Goal: Find contact information: Find contact information

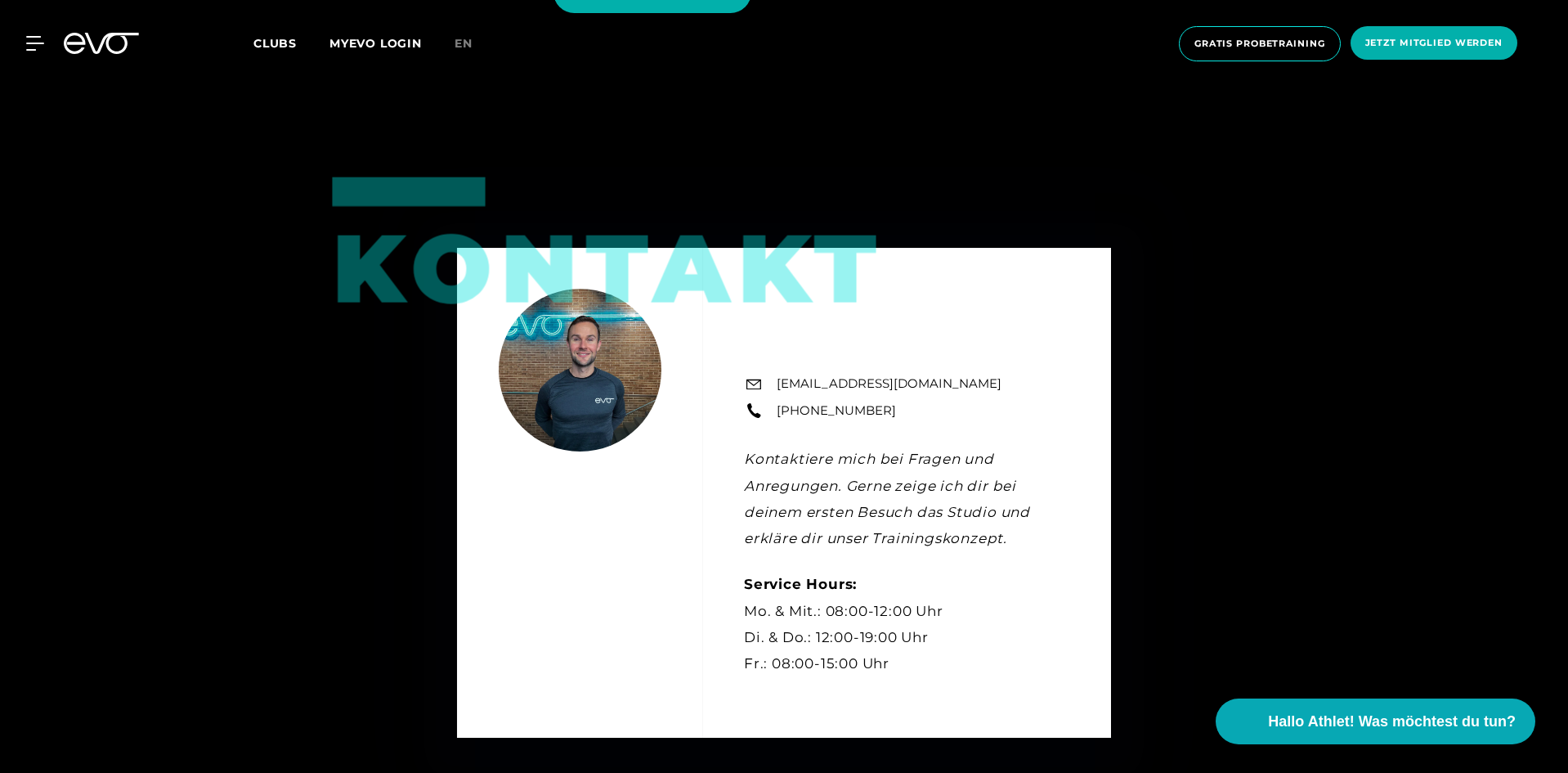
scroll to position [4497, 0]
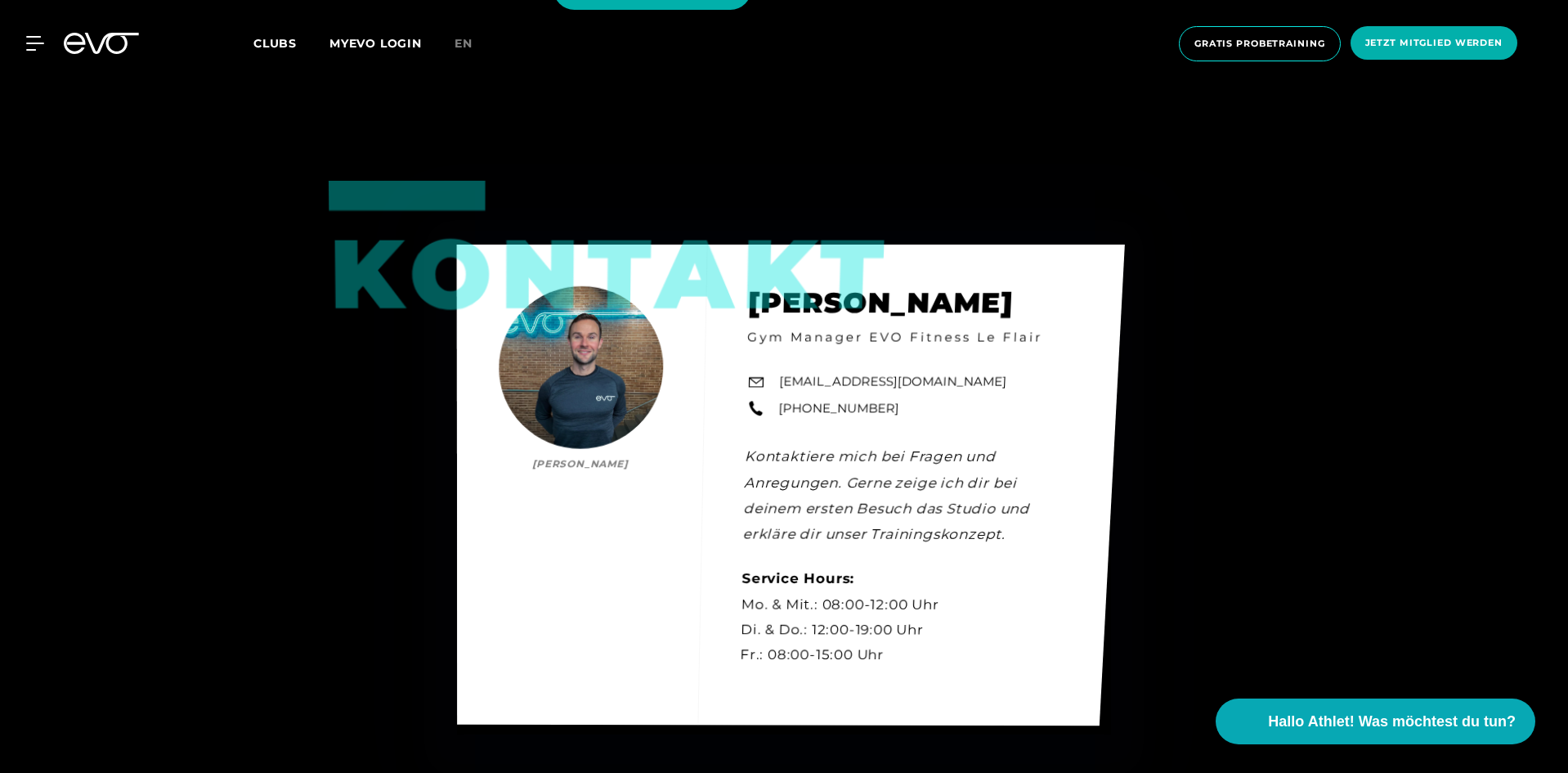
click at [796, 408] on div "Kontakt [PERSON_NAME] [PERSON_NAME] Gym Manager EVO Fitness Le Flair [EMAIL_ADD…" at bounding box center [791, 485] width 668 height 481
drag, startPoint x: 891, startPoint y: 407, endPoint x: 781, endPoint y: 415, distance: 110.3
click at [781, 415] on div "Kontakt [PERSON_NAME] [PERSON_NAME] Gym Manager EVO Fitness Le Flair [EMAIL_ADD…" at bounding box center [790, 484] width 667 height 480
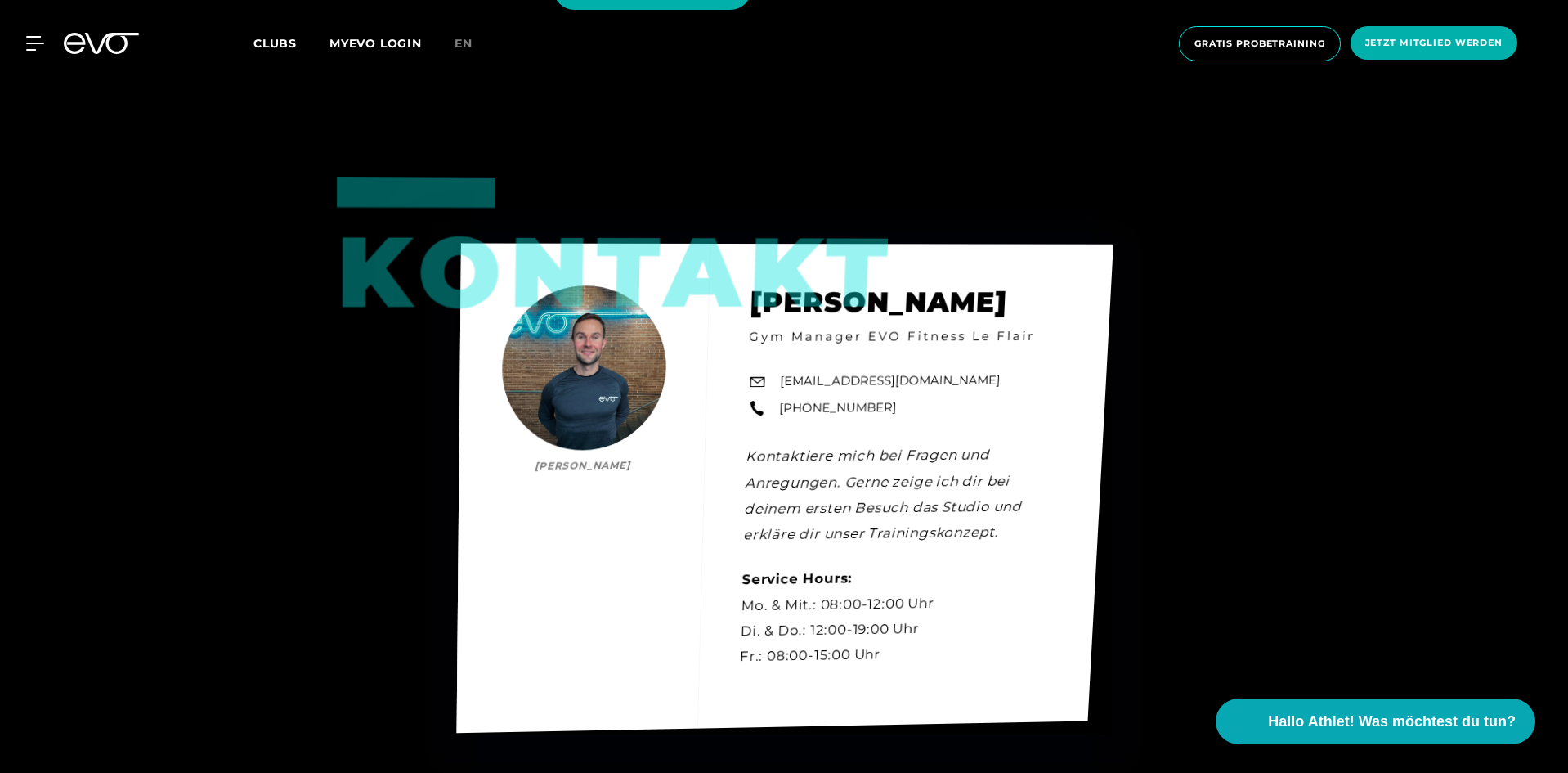
click at [655, 442] on div "Kontakt [PERSON_NAME] [PERSON_NAME] Gym Manager EVO Fitness Le Flair [EMAIL_ADD…" at bounding box center [785, 488] width 657 height 489
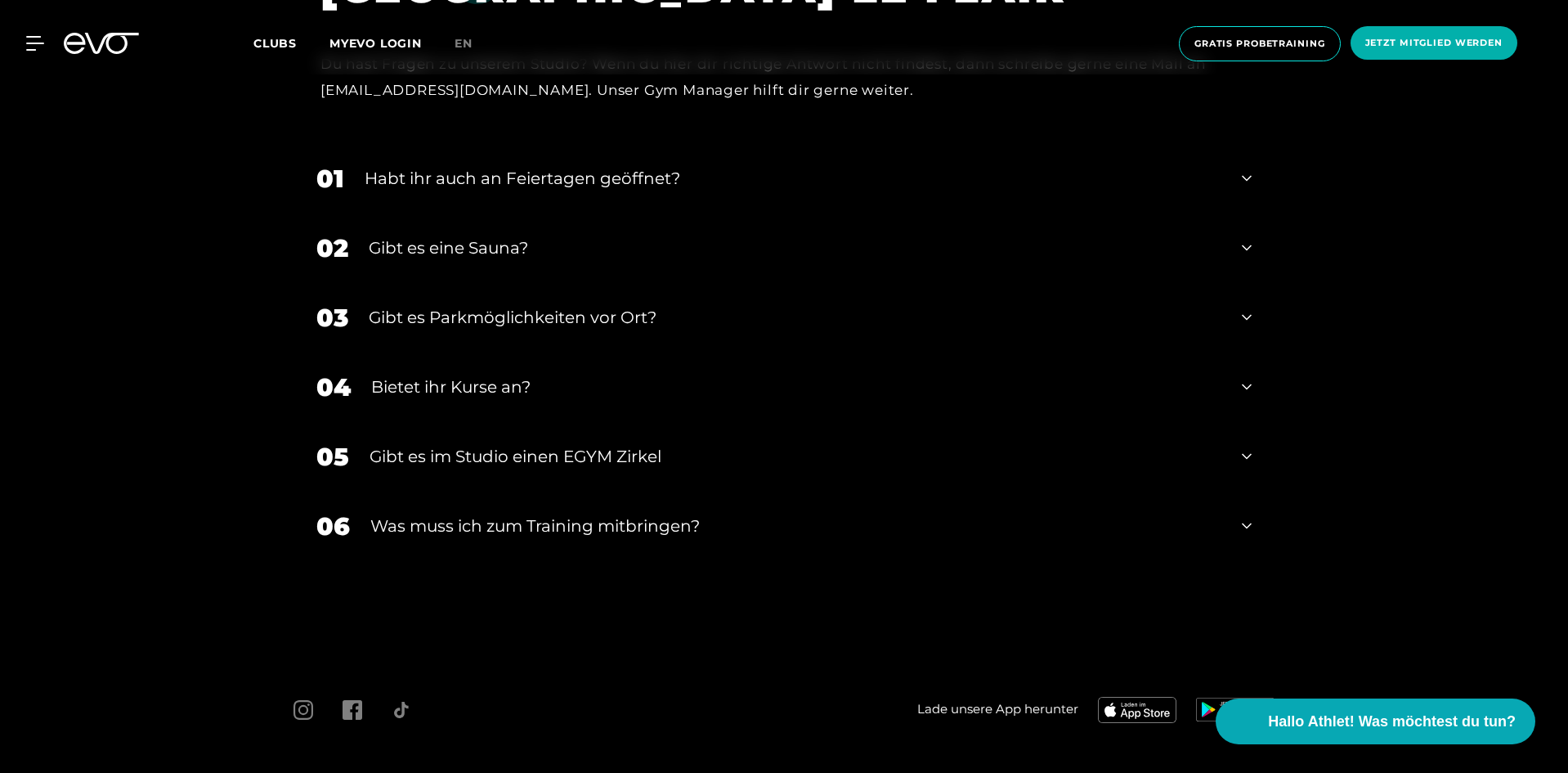
scroll to position [5565, 0]
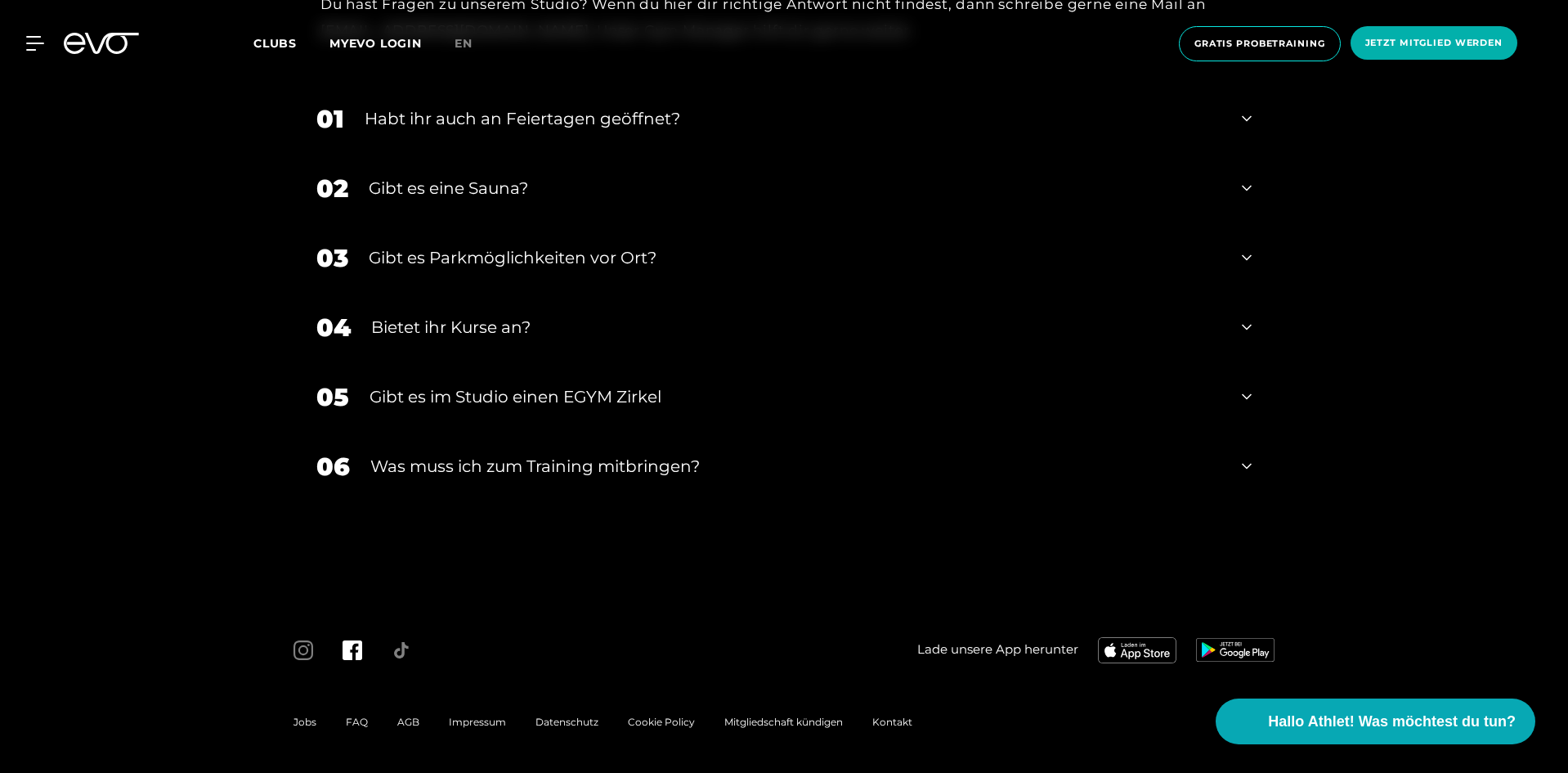
click at [350, 651] on icon at bounding box center [352, 650] width 20 height 20
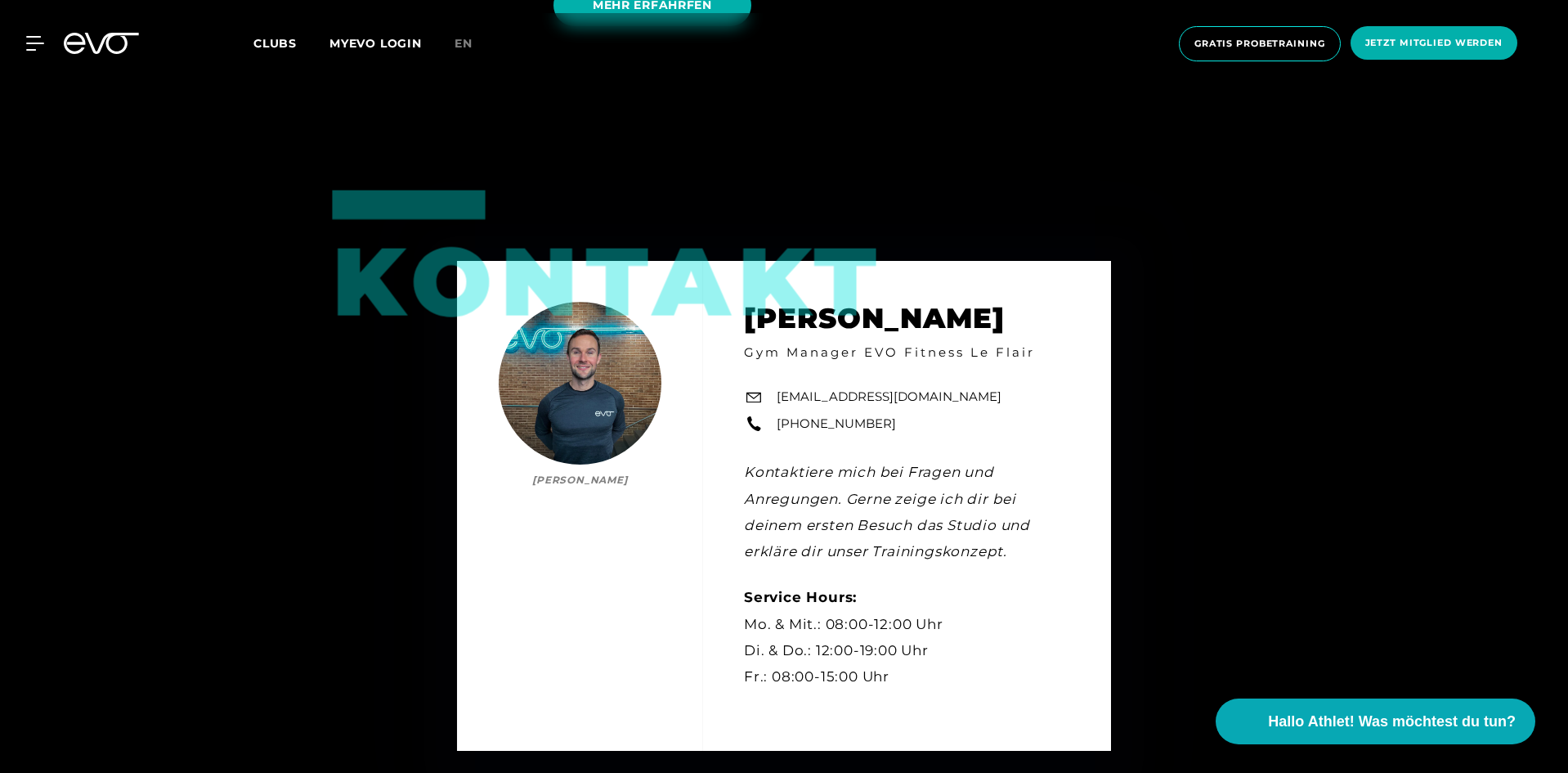
scroll to position [4420, 0]
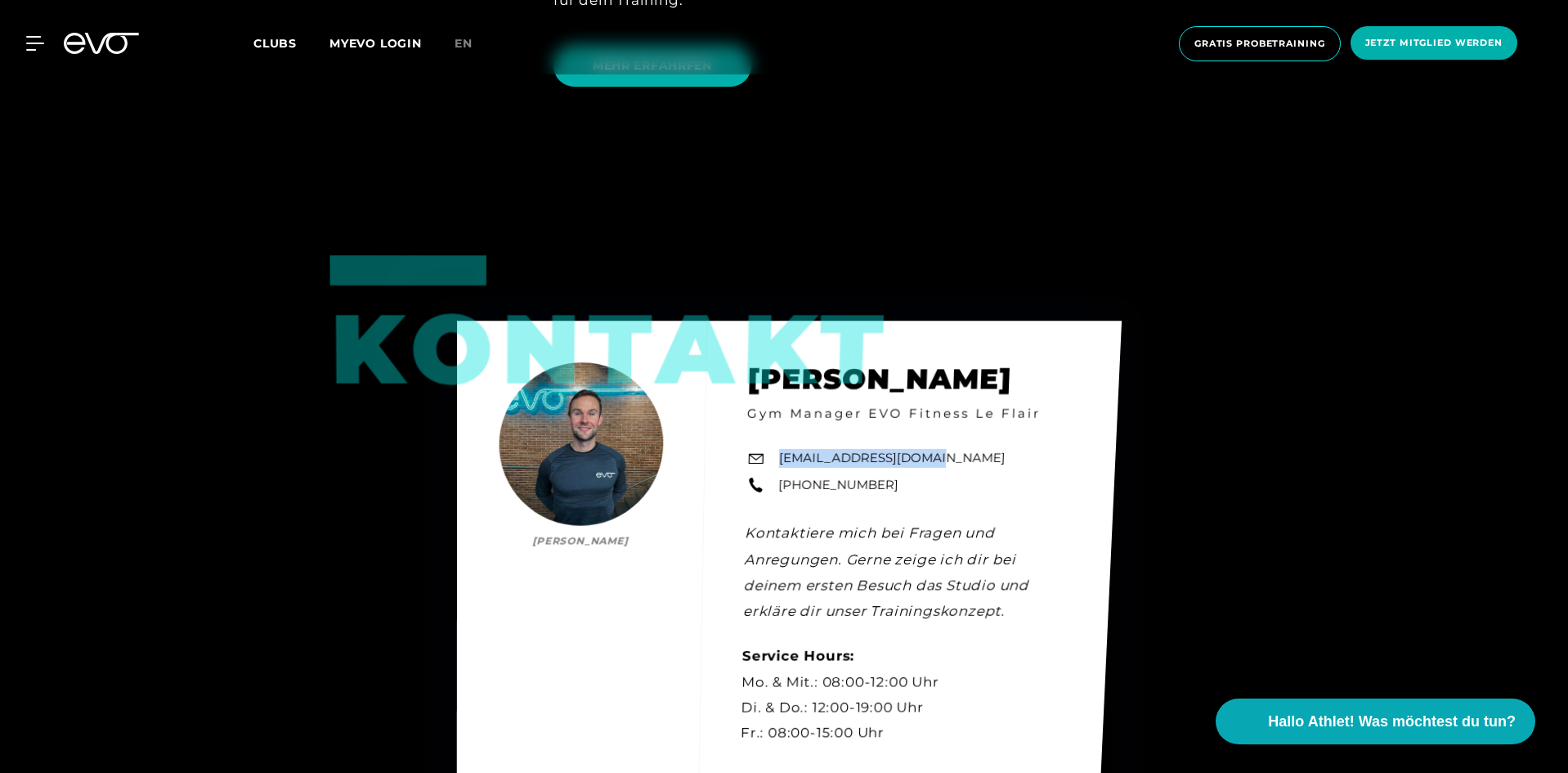
drag, startPoint x: 905, startPoint y: 453, endPoint x: 780, endPoint y: 462, distance: 125.3
click at [780, 462] on div "Kontakt [PERSON_NAME] [PERSON_NAME] Gym Manager EVO Fitness Le Flair [EMAIL_ADD…" at bounding box center [789, 561] width 664 height 483
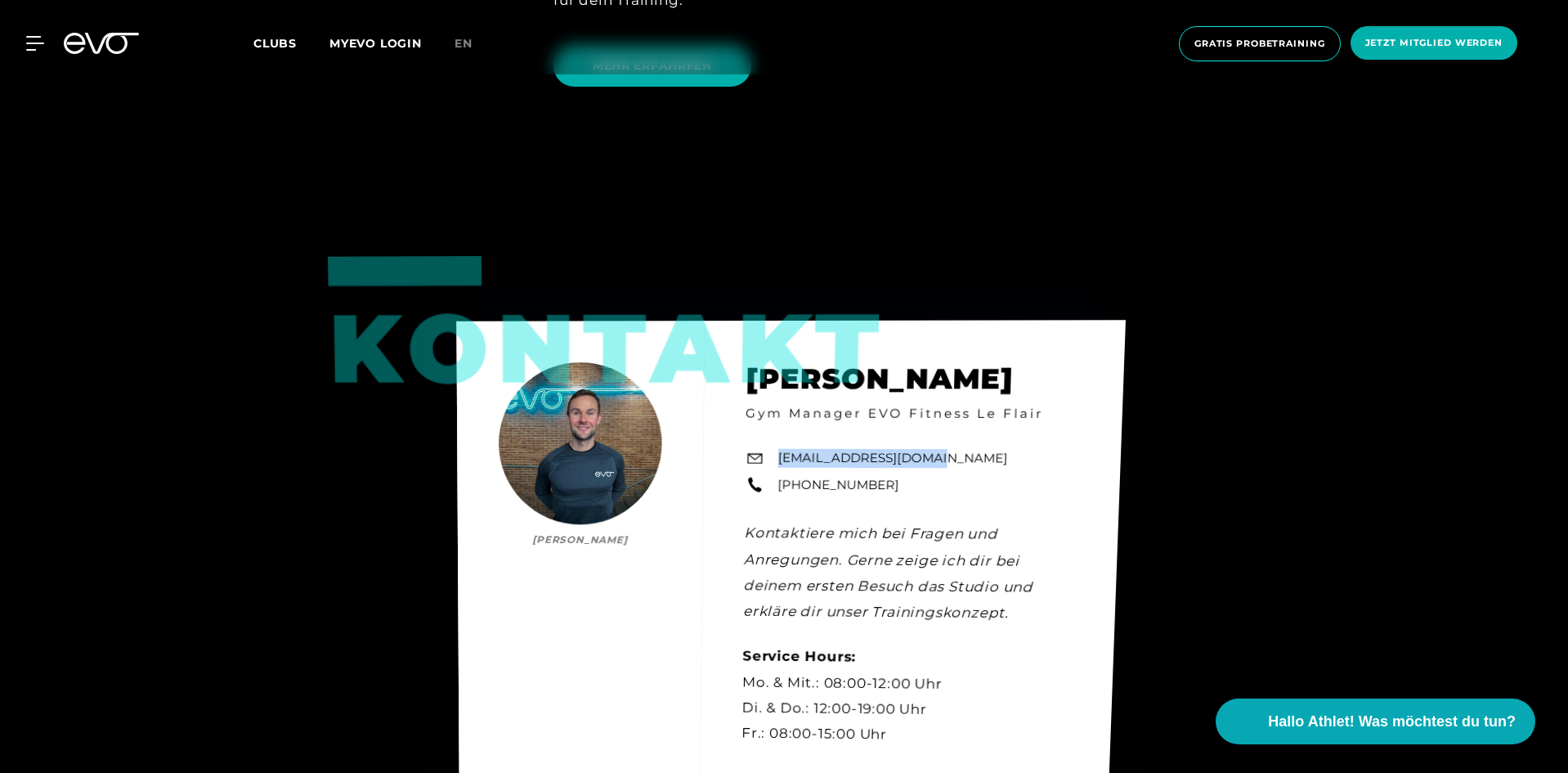
copy link "[EMAIL_ADDRESS][DOMAIN_NAME]"
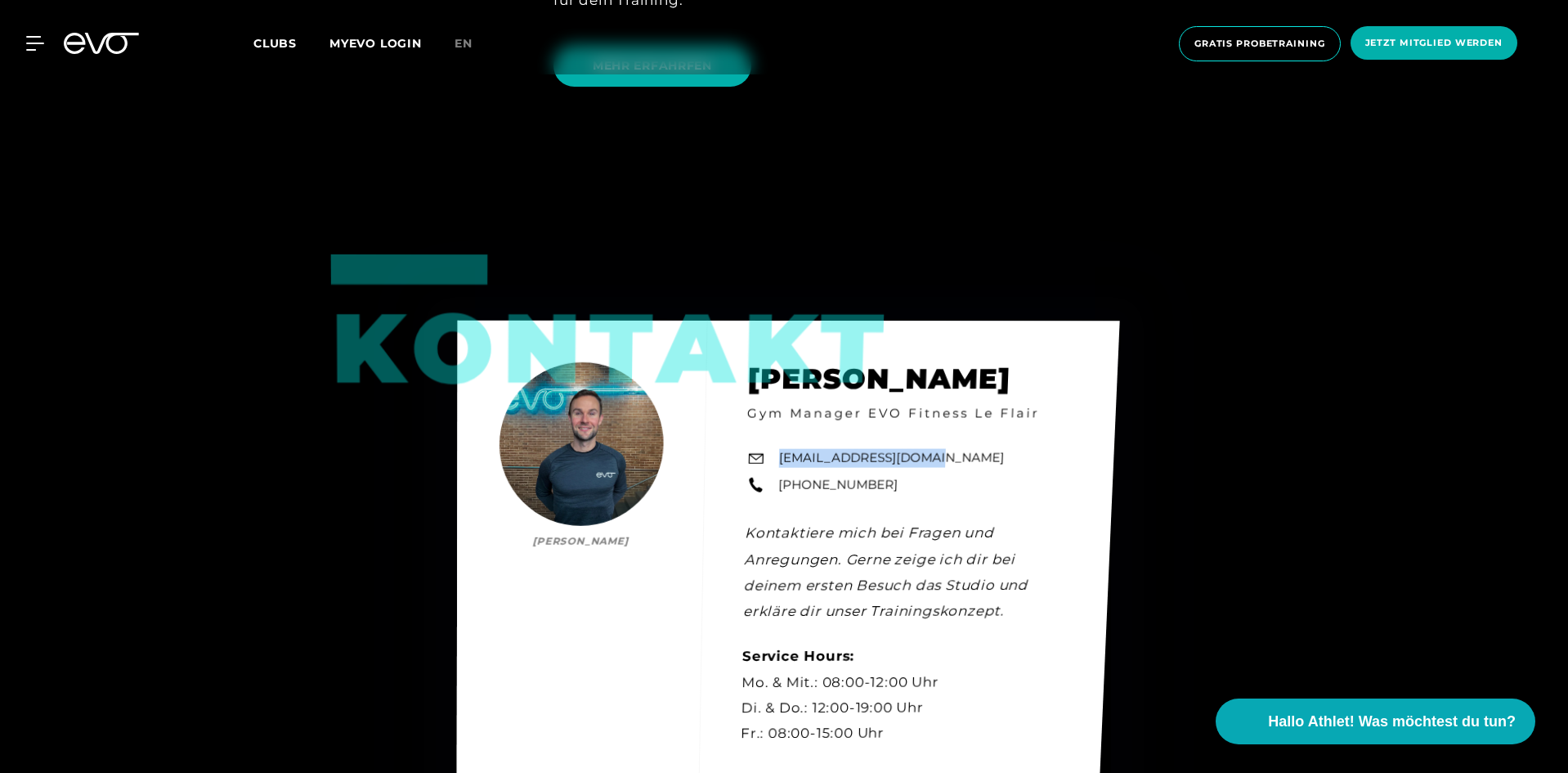
drag, startPoint x: 891, startPoint y: 483, endPoint x: 774, endPoint y: 491, distance: 117.3
click at [774, 491] on div "Kontakt [PERSON_NAME] [PERSON_NAME] Gym Manager EVO Fitness Le Flair [EMAIL_ADD…" at bounding box center [788, 562] width 663 height 485
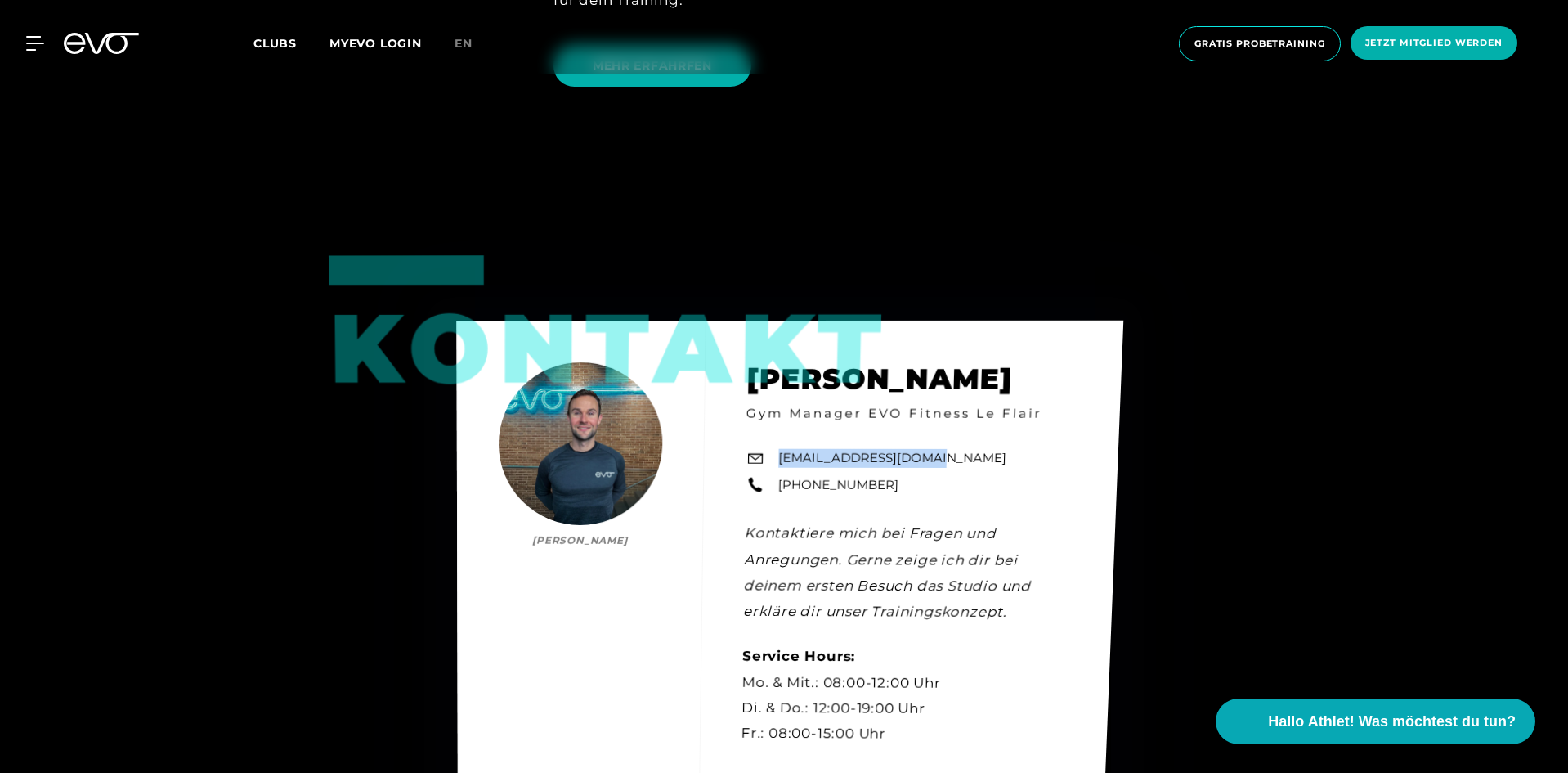
copy link "[PHONE_NUMBER]"
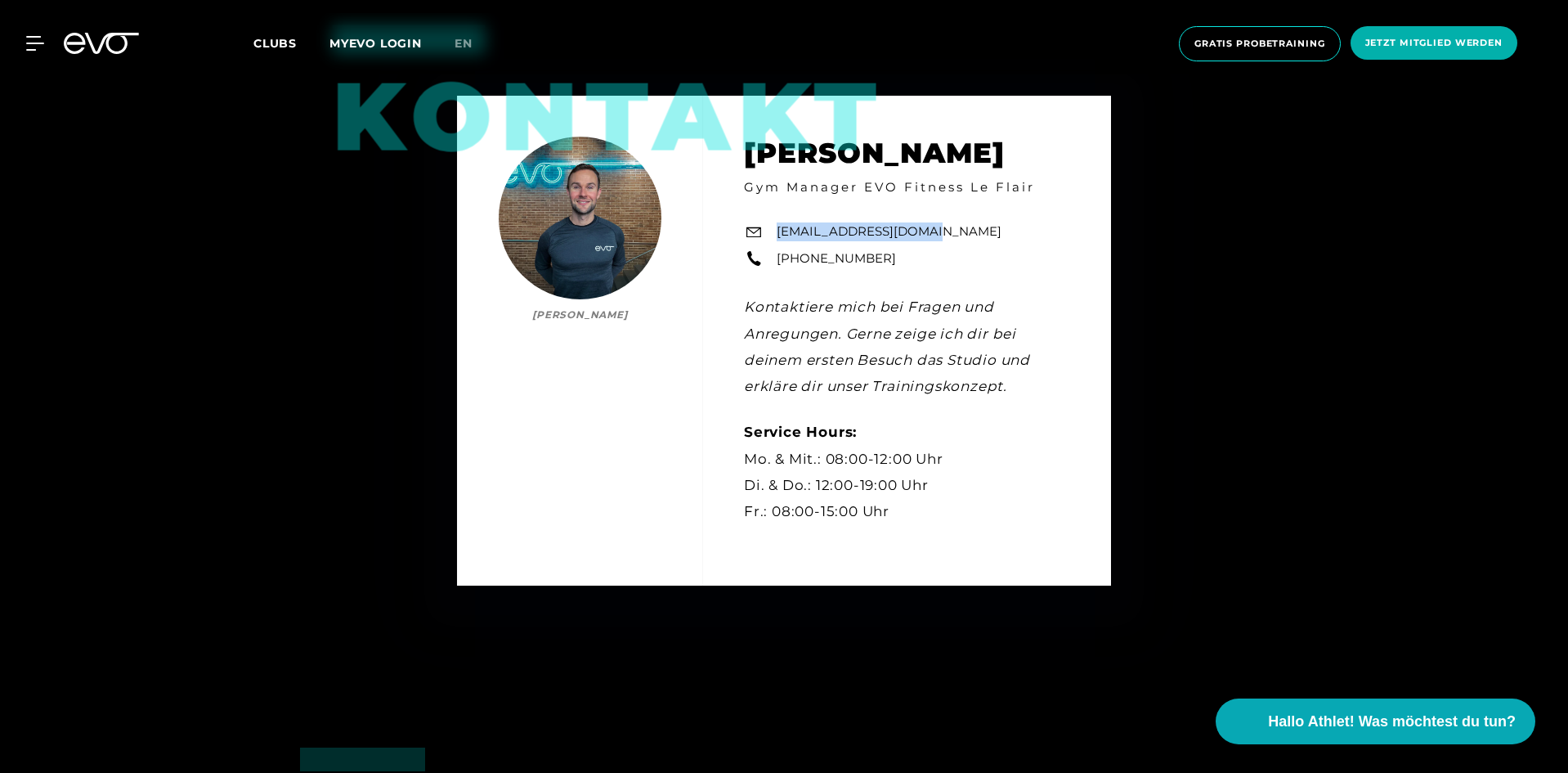
scroll to position [4584, 0]
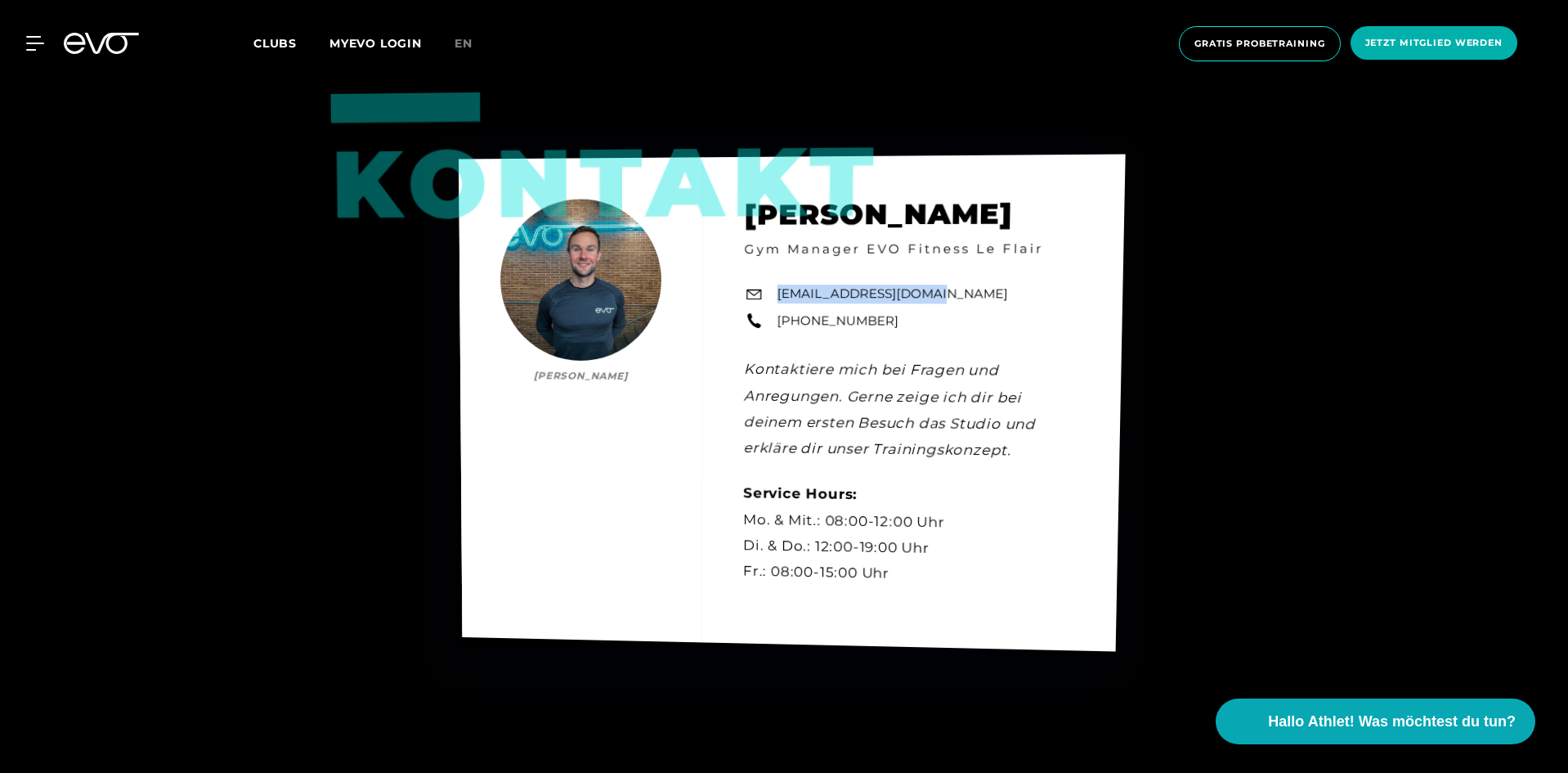
click at [900, 324] on div "Kontakt [PERSON_NAME] [PERSON_NAME] Gym Manager EVO Fitness Le Flair [EMAIL_ADD…" at bounding box center [792, 403] width 667 height 497
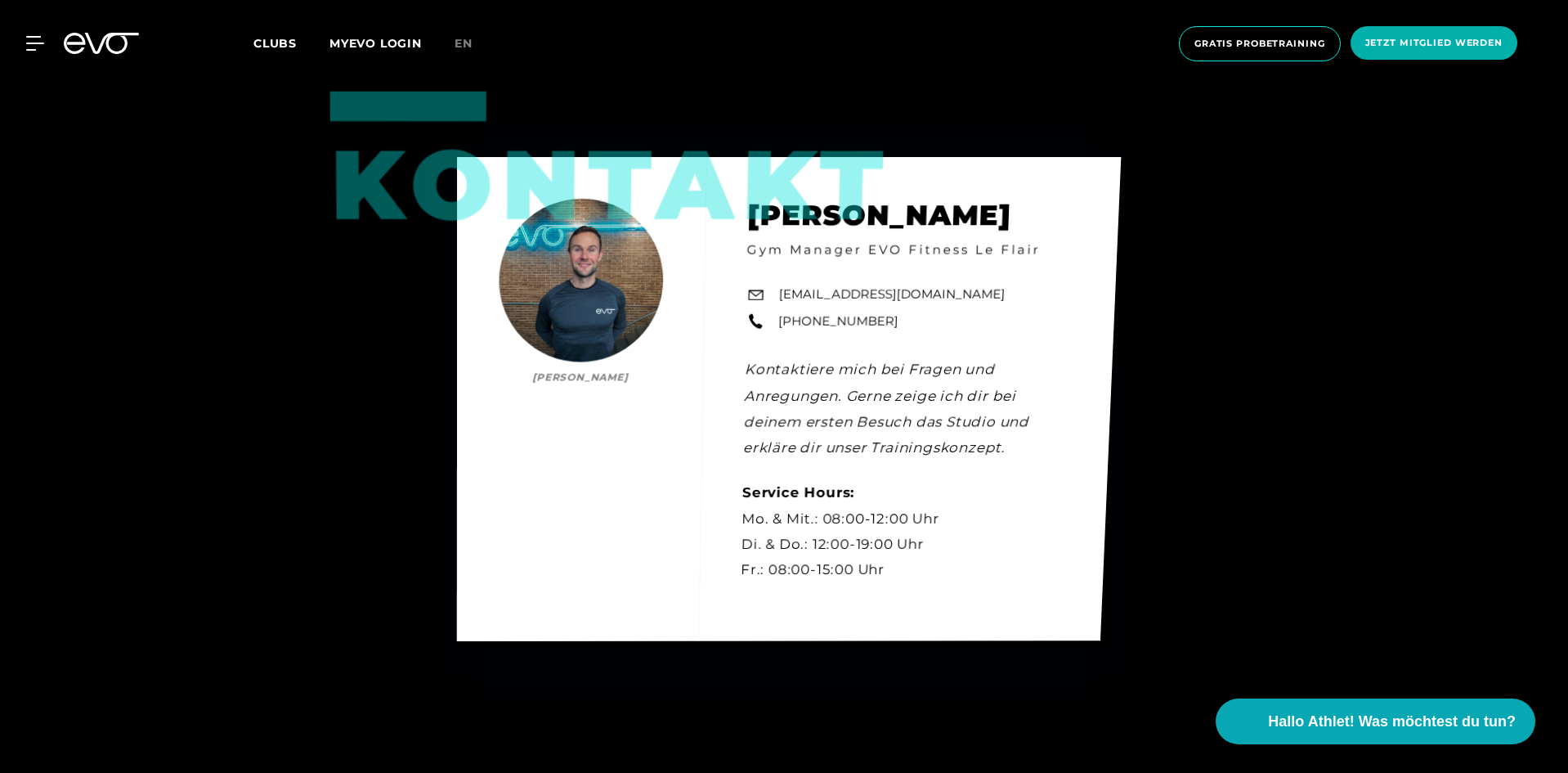
drag, startPoint x: 894, startPoint y: 319, endPoint x: 781, endPoint y: 326, distance: 113.2
click at [781, 326] on div "Kontakt [PERSON_NAME] [PERSON_NAME] Gym Manager EVO Fitness Le Flair [EMAIL_ADD…" at bounding box center [788, 399] width 663 height 484
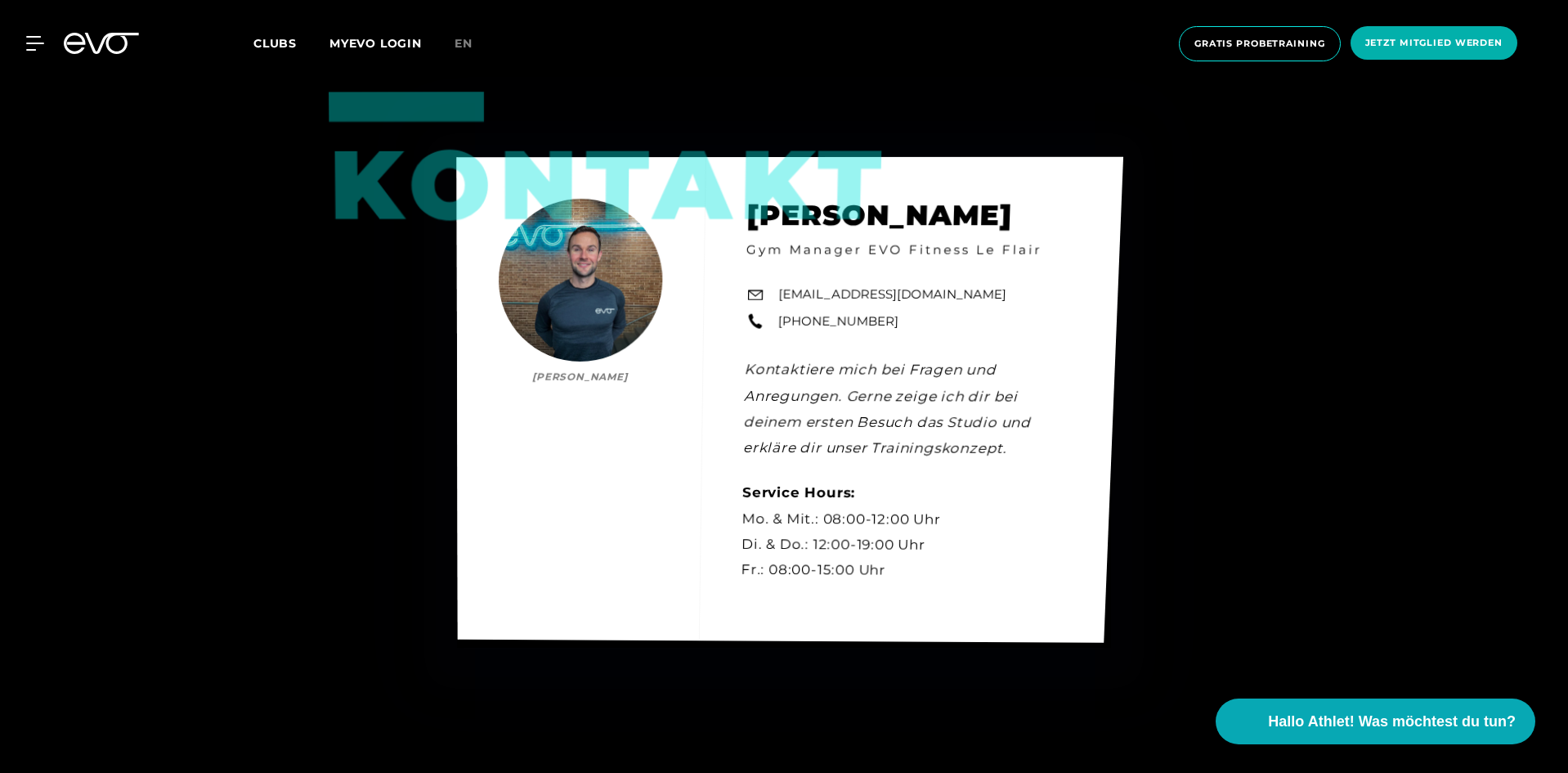
copy link "[PHONE_NUMBER]"
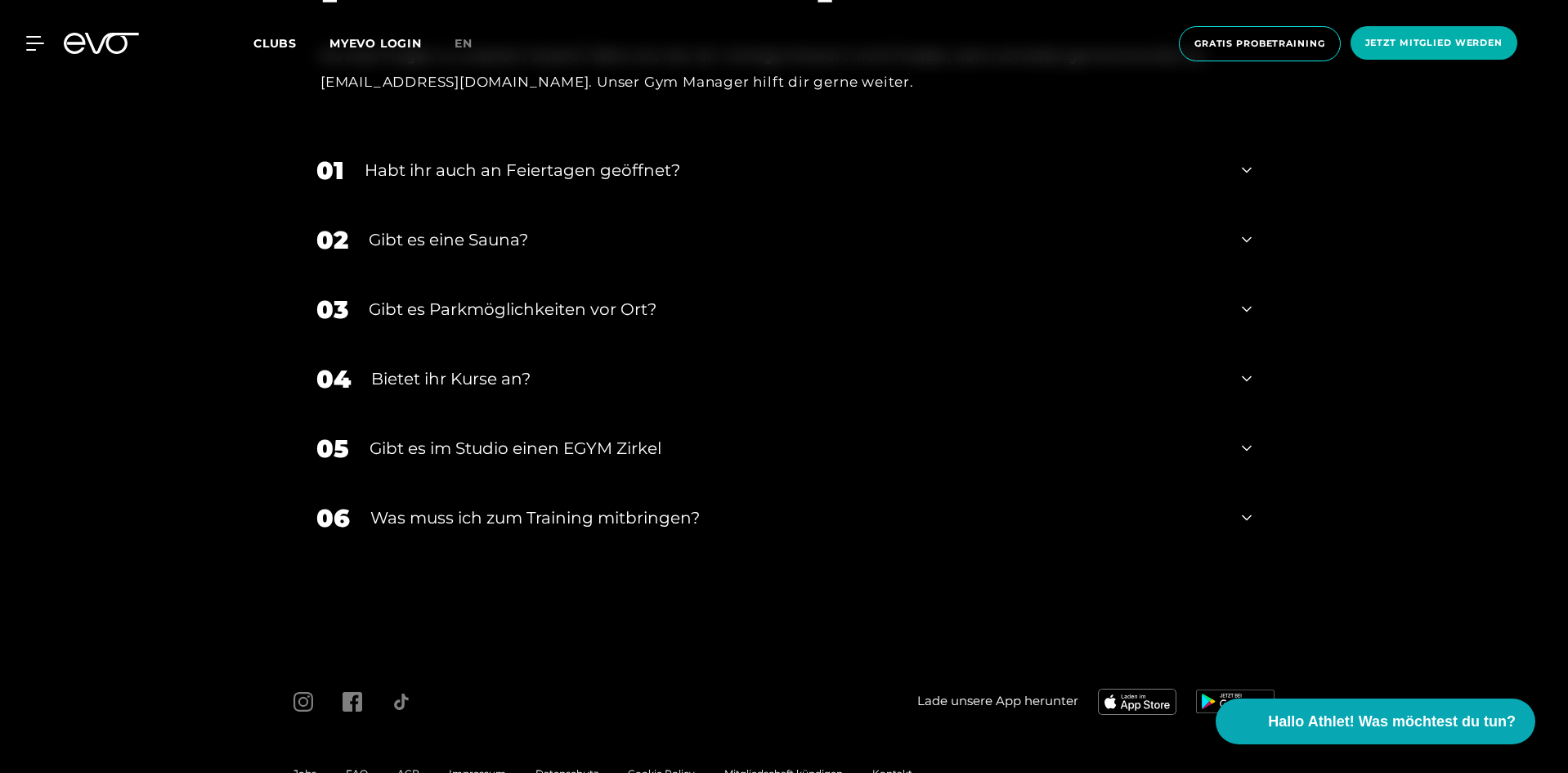
scroll to position [5565, 0]
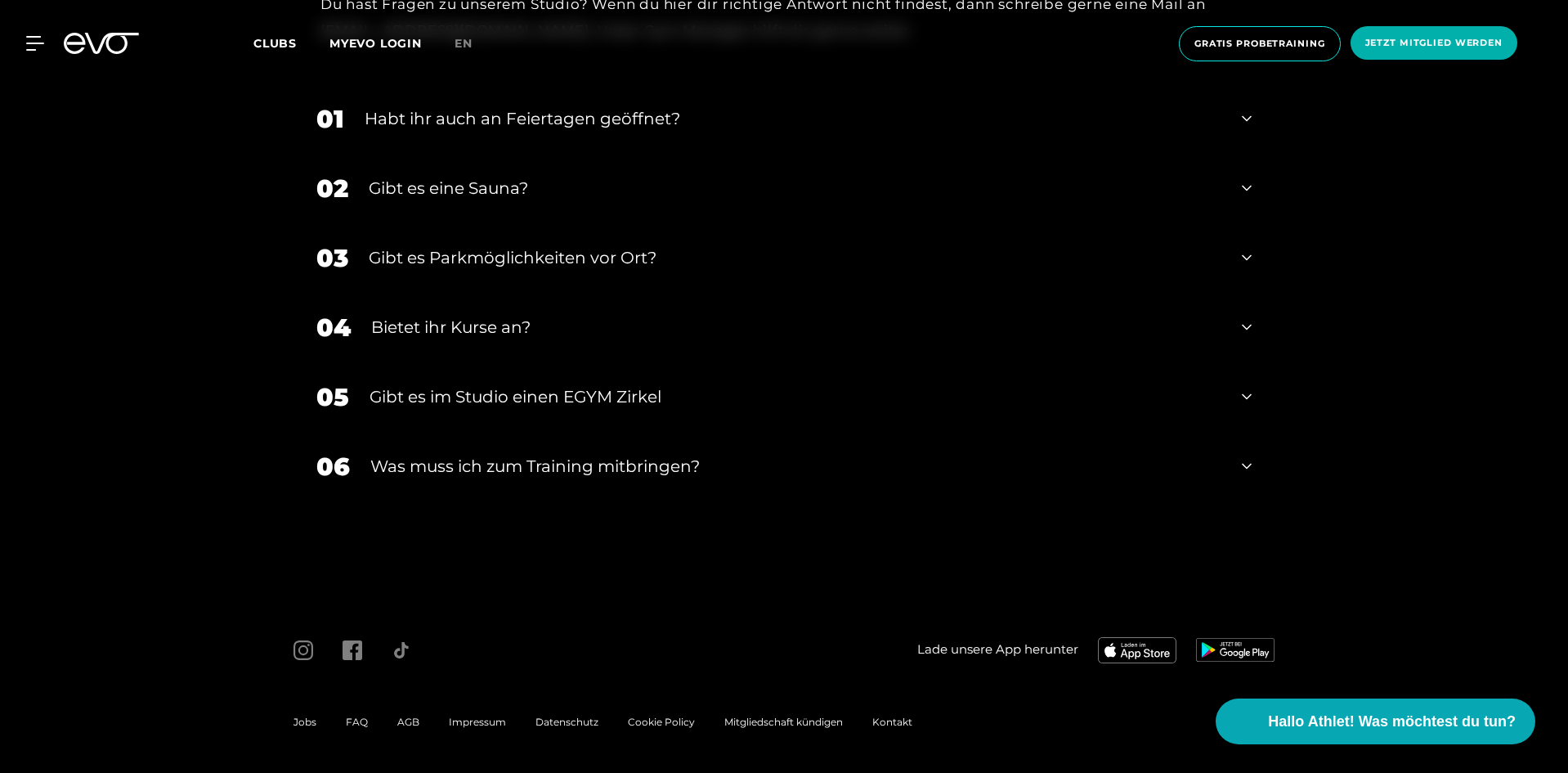
click at [884, 721] on span "Kontakt" at bounding box center [892, 722] width 40 height 12
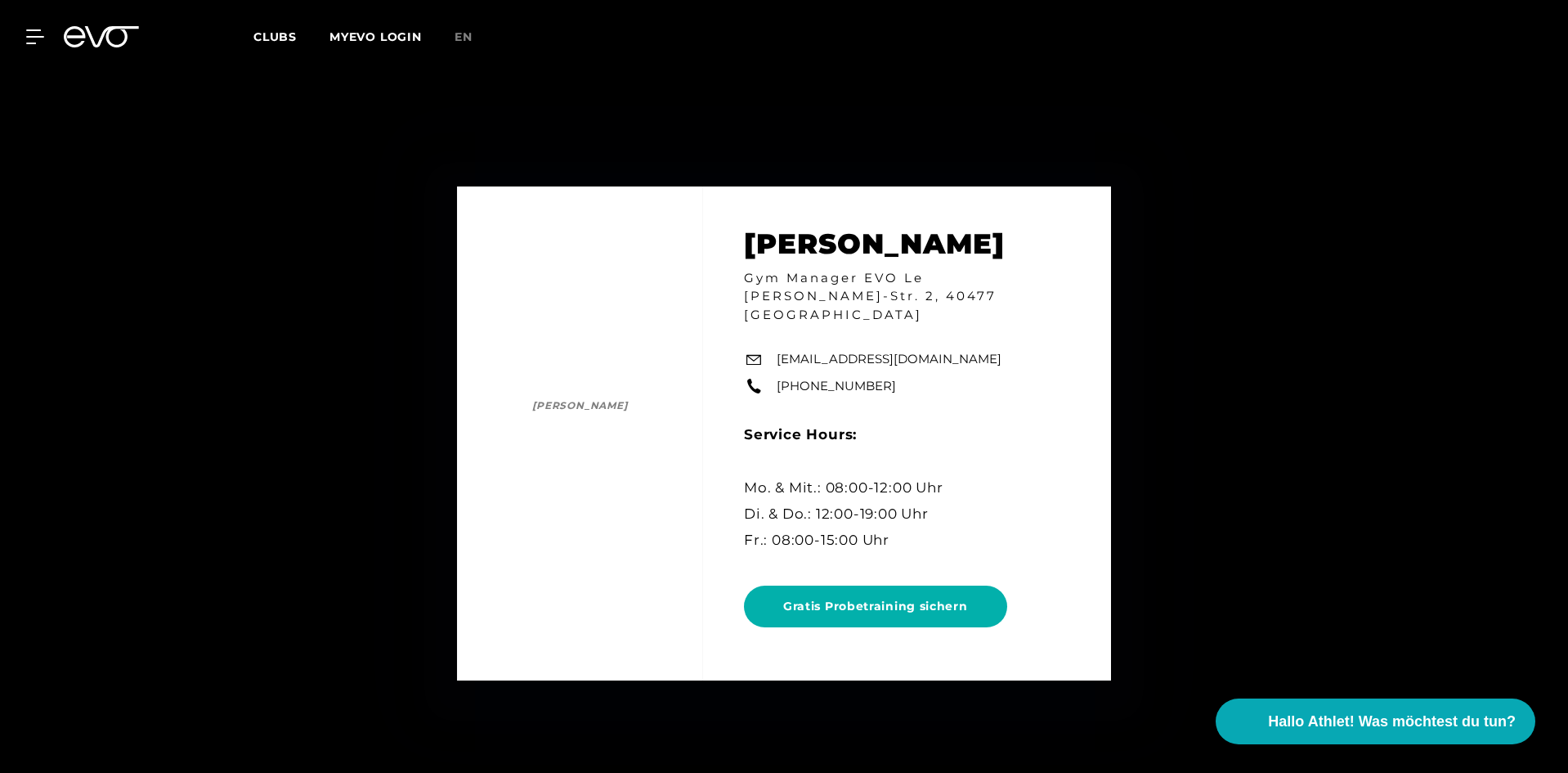
scroll to position [3843, 0]
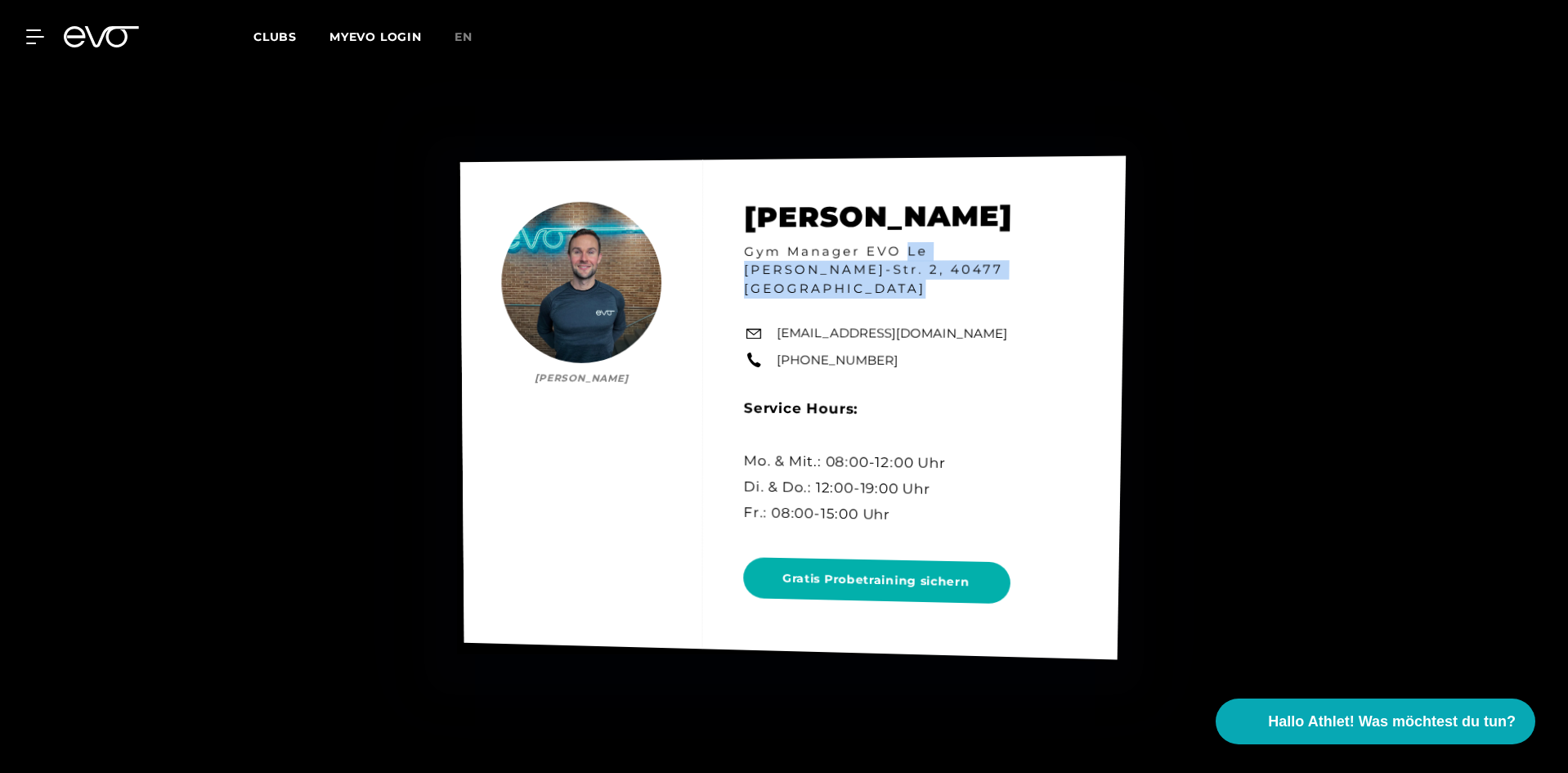
drag, startPoint x: 905, startPoint y: 263, endPoint x: 1029, endPoint y: 278, distance: 124.9
click at [1029, 278] on div "[PERSON_NAME] [PERSON_NAME] Gym Manager EVO Le [PERSON_NAME]-Str. 2, 40477 Düss…" at bounding box center [793, 407] width 665 height 504
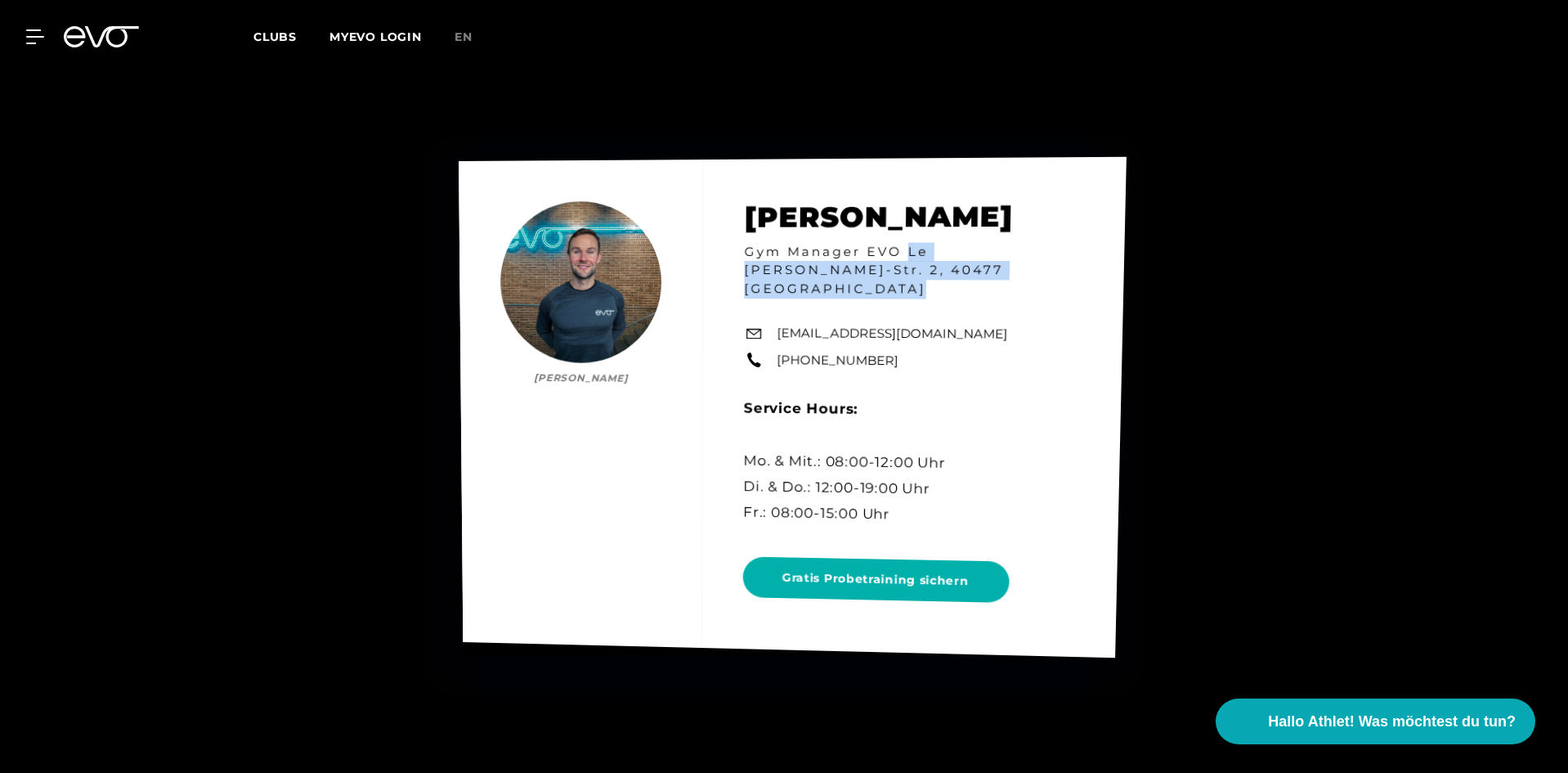
copy h4 "Le [PERSON_NAME]-Str. 2, 40477 [GEOGRAPHIC_DATA]"
